Goal: Find specific page/section: Find specific page/section

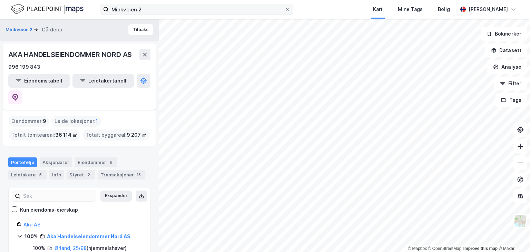
scroll to position [58, 0]
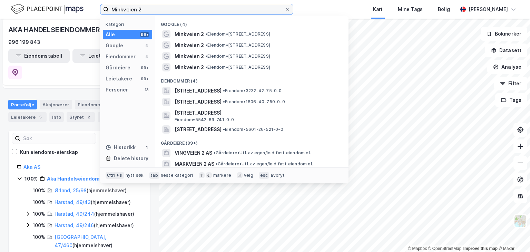
drag, startPoint x: 130, startPoint y: 11, endPoint x: 48, endPoint y: 10, distance: 81.5
click at [47, 12] on div "Minkveien 2 Kategori Alle 99+ Google 4 Eiendommer 4 Gårdeiere 99+ Leietakere 99…" at bounding box center [265, 9] width 530 height 19
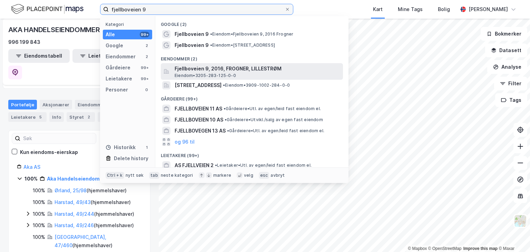
type input "fjellboveien 9"
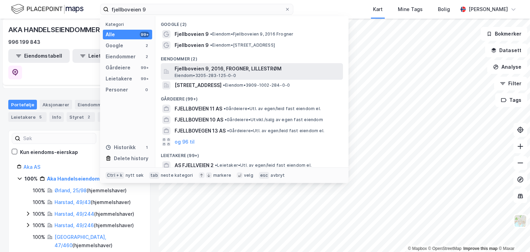
click at [221, 68] on span "Fjellboveien 9, 2016, FROGNER, LILLESTRØM" at bounding box center [258, 69] width 166 height 8
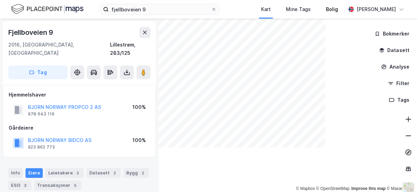
drag, startPoint x: 326, startPoint y: 15, endPoint x: 330, endPoint y: 15, distance: 4.8
click at [326, 15] on div "Bolig" at bounding box center [332, 9] width 16 height 12
